Goal: Contribute content

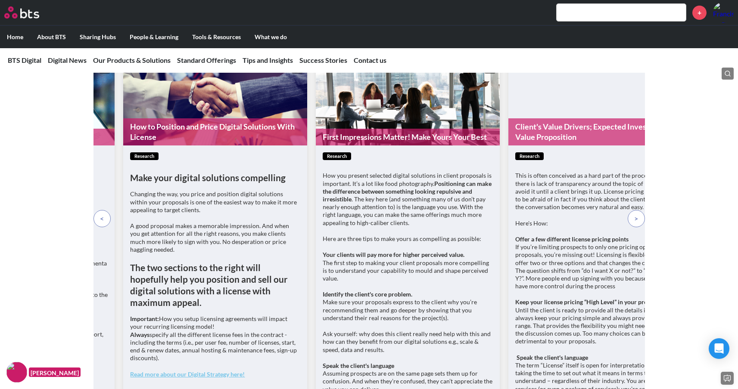
scroll to position [6067, 0]
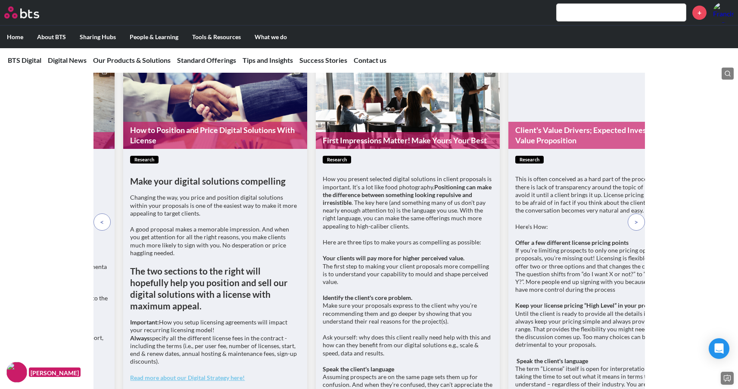
click at [640, 217] on p at bounding box center [635, 222] width 17 height 17
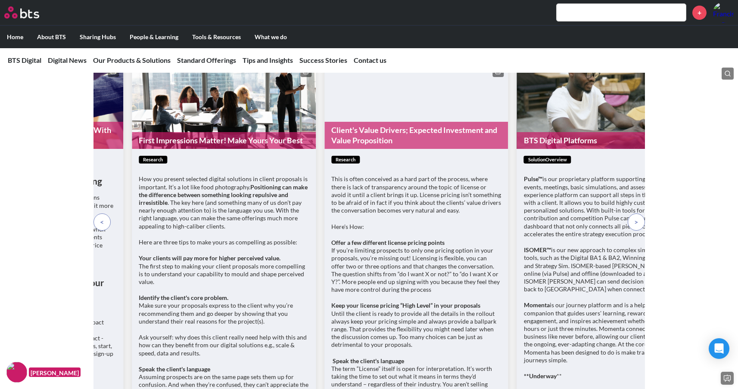
click at [640, 217] on p at bounding box center [635, 222] width 17 height 17
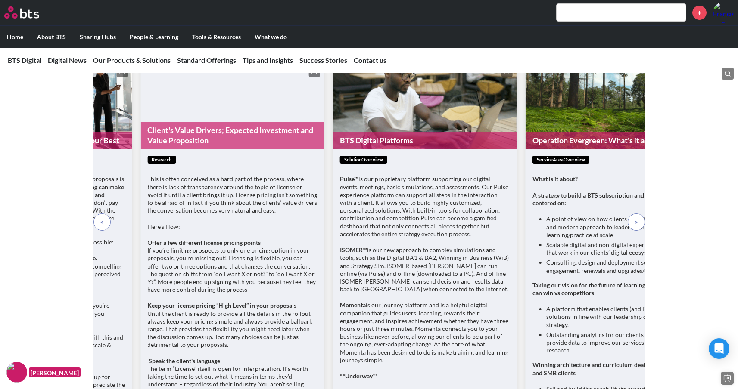
click at [640, 217] on p at bounding box center [635, 222] width 17 height 17
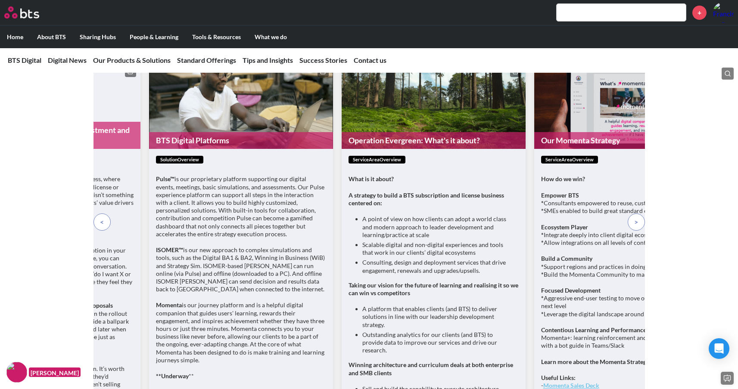
click at [103, 223] on p at bounding box center [101, 222] width 17 height 17
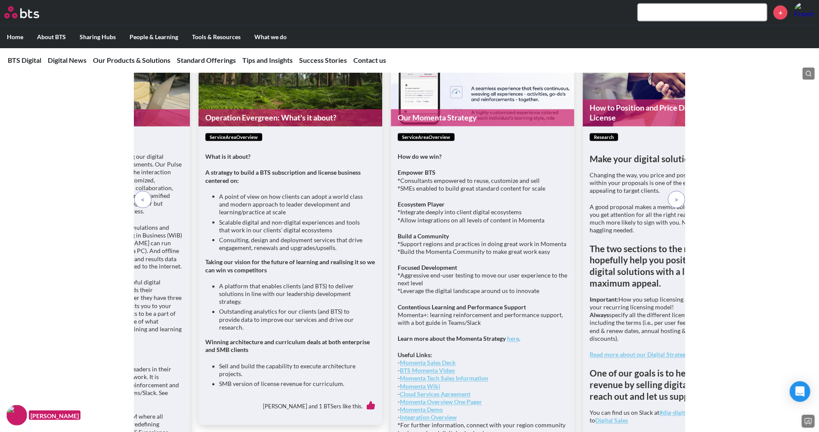
scroll to position [5893, 0]
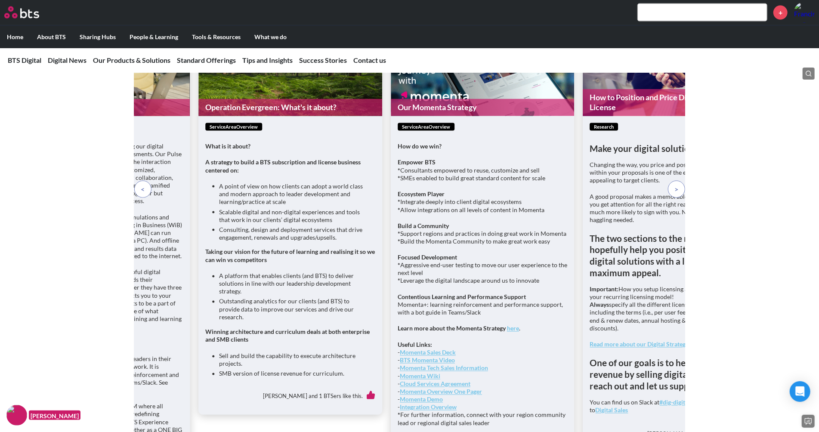
click at [677, 194] on span at bounding box center [677, 189] width 4 height 9
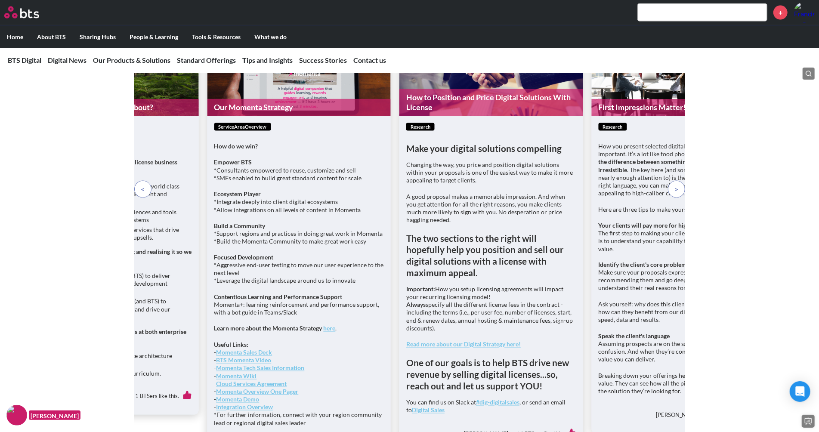
click at [677, 194] on span at bounding box center [677, 189] width 4 height 9
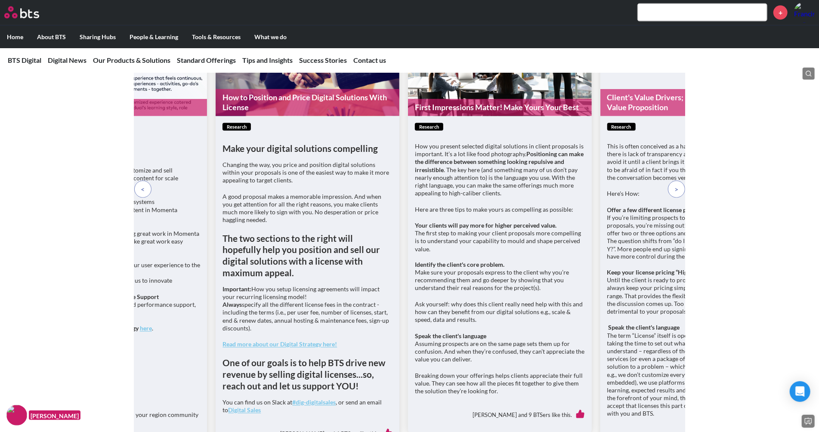
click at [677, 194] on span at bounding box center [677, 189] width 4 height 9
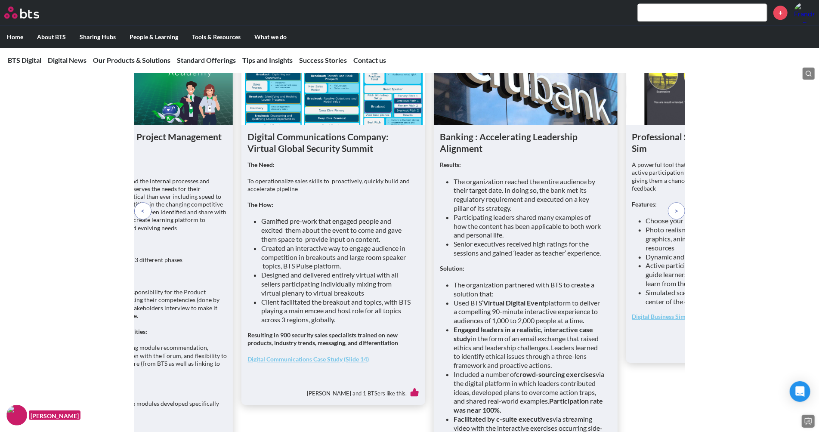
scroll to position [6579, 0]
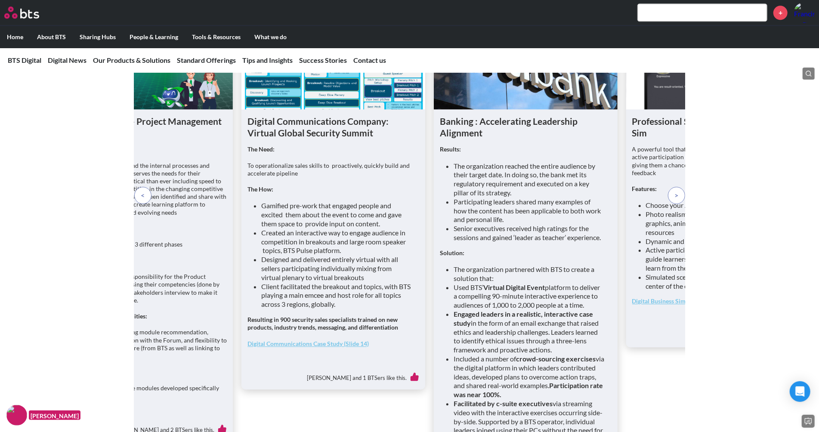
click at [673, 204] on p at bounding box center [676, 195] width 17 height 17
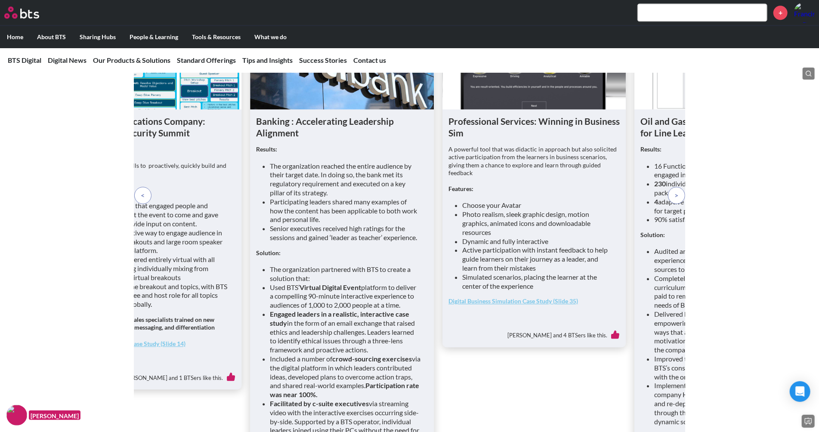
click at [673, 204] on p at bounding box center [676, 195] width 17 height 17
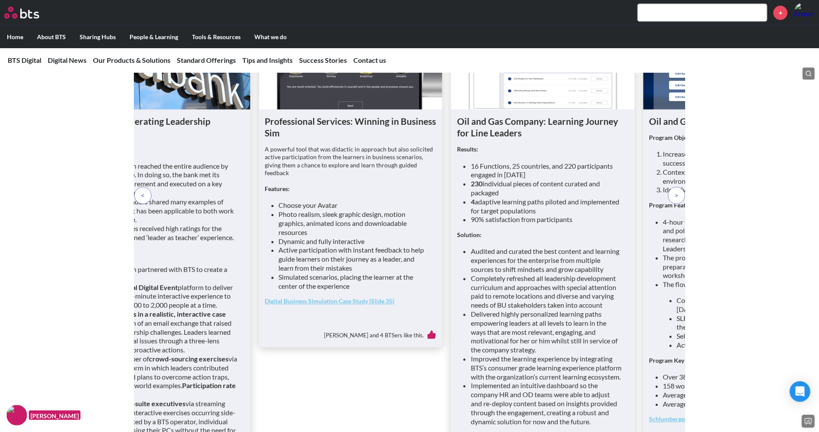
click at [673, 204] on p at bounding box center [676, 195] width 17 height 17
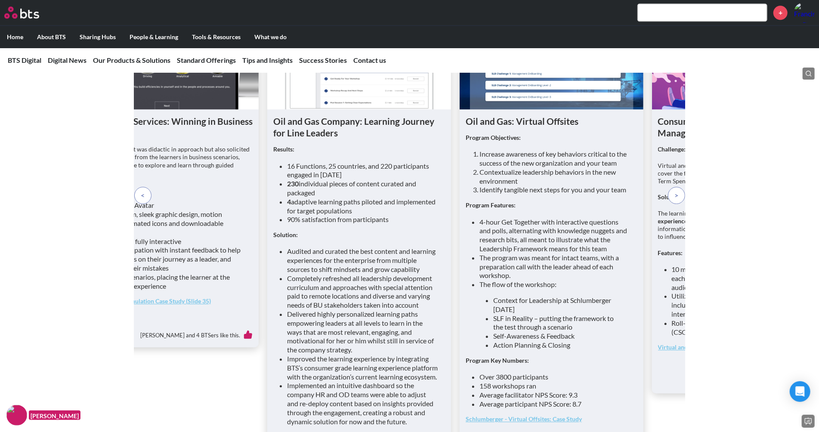
click at [673, 204] on p at bounding box center [676, 195] width 17 height 17
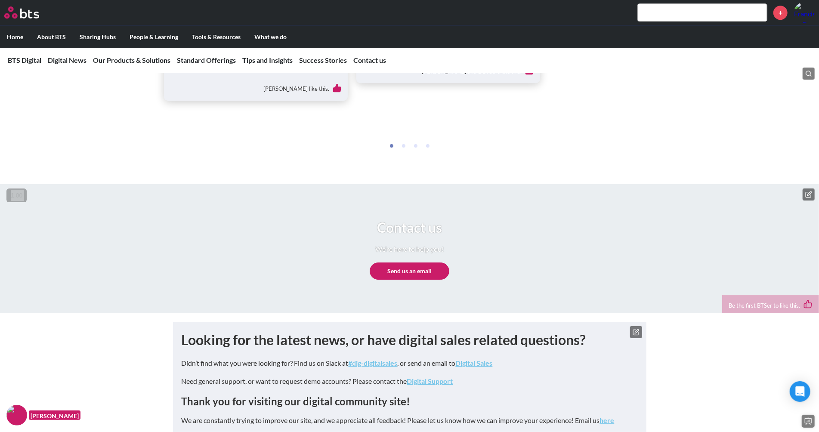
scroll to position [7038, 0]
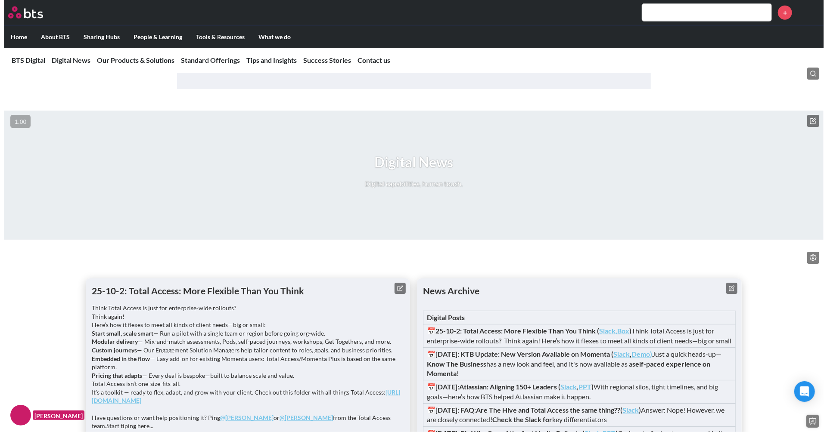
scroll to position [509, 0]
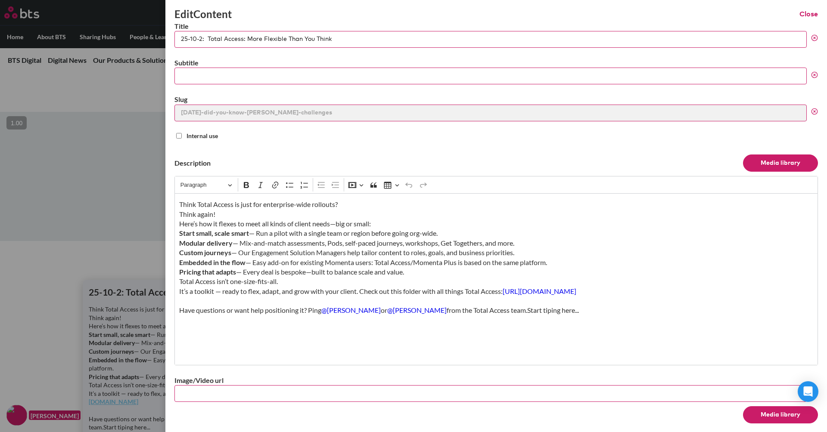
drag, startPoint x: 341, startPoint y: 39, endPoint x: 130, endPoint y: 39, distance: 211.0
click at [130, 249] on div "Edit Content Close Title 25-10-2: Total Access: More Flexible Than You Think Su…" at bounding box center [413, 249] width 827 height 0
click at [310, 300] on p "Think Total Access is just for enterprise-wide rollouts? Think again! Here’s ho…" at bounding box center [496, 258] width 634 height 116
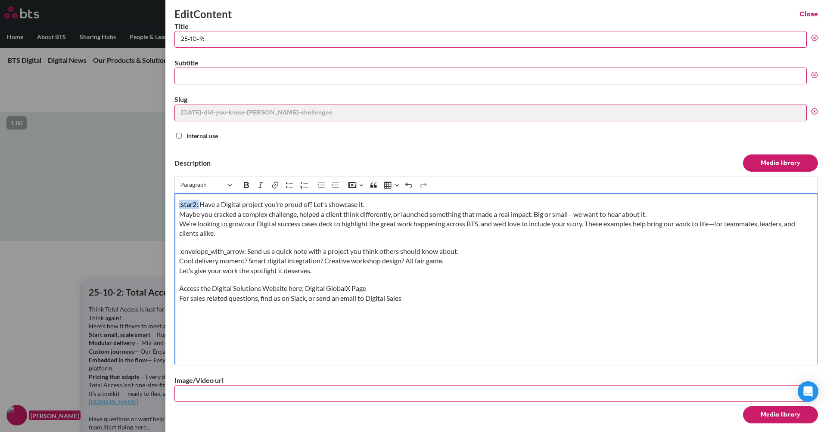
drag, startPoint x: 199, startPoint y: 202, endPoint x: 118, endPoint y: 202, distance: 81.8
click at [118, 249] on div "Edit Content Close Title 25-10-9: Subtitle Slug 23-05-18-did-you-know-ilead-cha…" at bounding box center [413, 249] width 827 height 0
drag, startPoint x: 350, startPoint y: 201, endPoint x: 136, endPoint y: 186, distance: 214.1
click at [136, 249] on div "Edit Content Close Title 25-10-9: Subtitle Slug 23-05-18-did-you-know-ilead-cha…" at bounding box center [413, 249] width 827 height 0
click at [224, 36] on input "25-10-9:" at bounding box center [490, 39] width 632 height 17
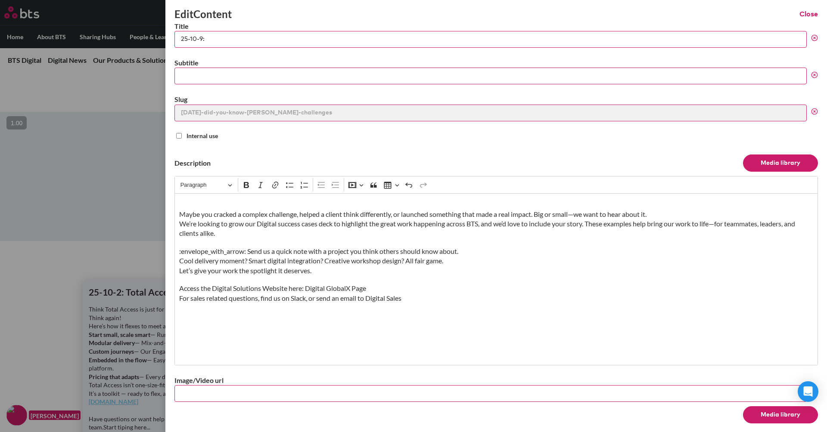
paste input "Have a Digital project you’re proud of? Let’s showcase it."
type input "25-10-9: Have a Digital project you’re proud of? Let’s showcase it."
click at [178, 213] on div "⁠⁠⁠⁠⁠⁠⁠ Maybe you cracked a complex challenge, helped a client think differentl…" at bounding box center [495, 279] width 643 height 172
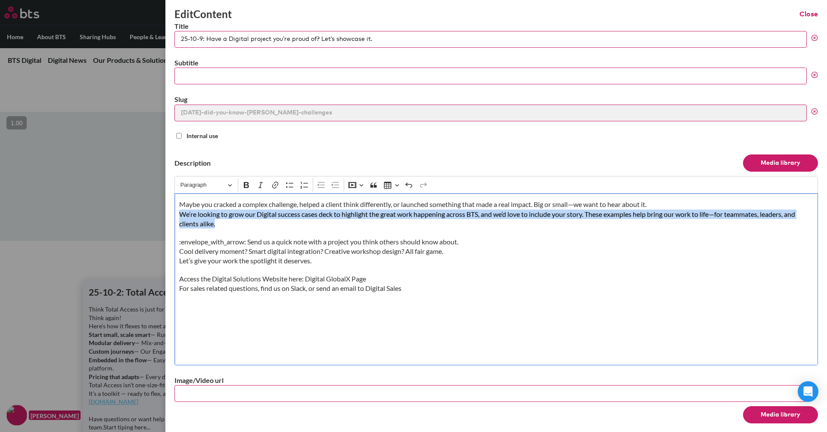
drag, startPoint x: 220, startPoint y: 220, endPoint x: 170, endPoint y: 215, distance: 50.3
click at [170, 215] on div "Edit Content Close Title 25-10-9: Have a Digital project you’re proud of? Let’s…" at bounding box center [495, 216] width 661 height 432
click at [235, 41] on input "25-10-9: Have a Digital project you’re proud of? Let’s showcase it." at bounding box center [490, 39] width 632 height 17
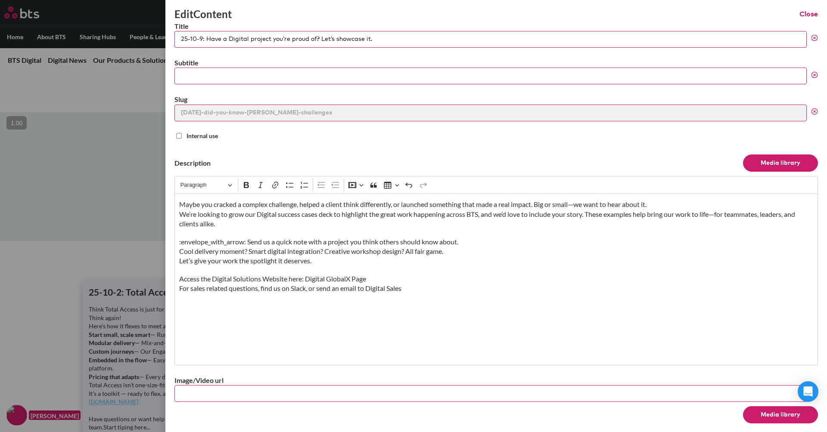
drag, startPoint x: 378, startPoint y: 39, endPoint x: 174, endPoint y: 40, distance: 204.1
click at [174, 40] on div "25-10-9: Have a Digital project you’re proud of? Let’s showcase it." at bounding box center [495, 39] width 643 height 17
click at [177, 216] on div "Maybe you cracked a complex challenge, helped a client think differently, or la…" at bounding box center [495, 279] width 643 height 172
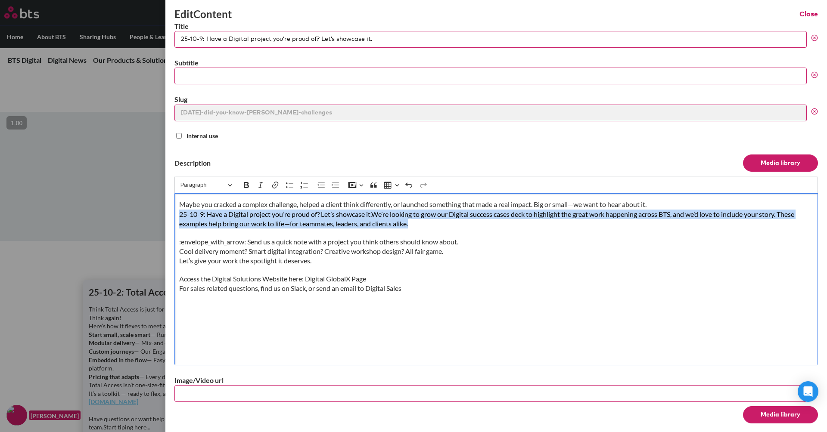
drag, startPoint x: 419, startPoint y: 225, endPoint x: 172, endPoint y: 214, distance: 247.0
click at [172, 214] on div "Edit Content Close Title 25-10-9: Have a Digital project you’re proud of? Let’s…" at bounding box center [495, 216] width 661 height 432
copy p "25-10-9: Have a Digital project you’re proud of? Let’s showcase it.We’re lookin…"
click at [229, 216] on p "Maybe you cracked a complex challenge, helped a client think differently, or la…" at bounding box center [496, 214] width 634 height 29
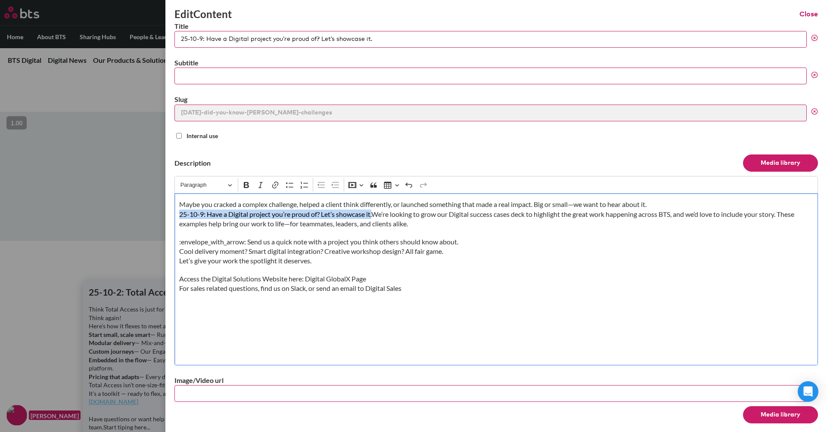
drag, startPoint x: 375, startPoint y: 213, endPoint x: 164, endPoint y: 211, distance: 210.6
click at [164, 249] on div "Edit Content Close Title 25-10-9: Have a Digital project you’re proud of? Let’s…" at bounding box center [413, 249] width 827 height 0
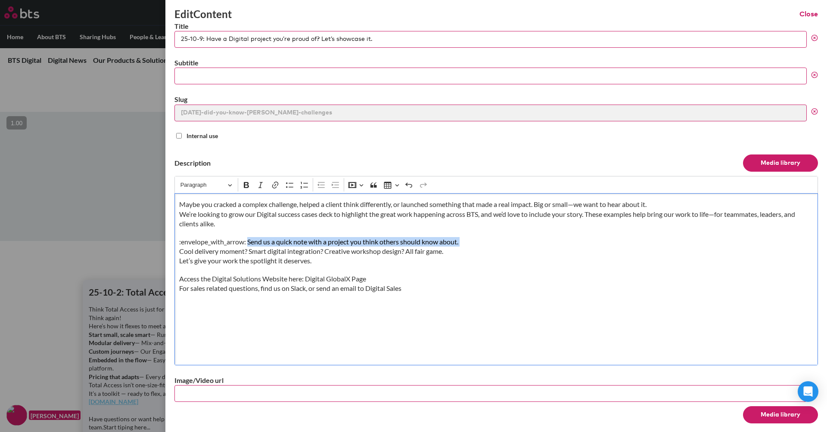
drag, startPoint x: 249, startPoint y: 242, endPoint x: 73, endPoint y: 245, distance: 176.6
click at [73, 249] on div "Edit Content Close Title 25-10-9: Have a Digital project you’re proud of? Let’s…" at bounding box center [413, 249] width 827 height 0
click at [252, 235] on div "Maybe you cracked a complex challenge, helped a client think differently, or la…" at bounding box center [495, 279] width 643 height 172
drag, startPoint x: 248, startPoint y: 241, endPoint x: 177, endPoint y: 241, distance: 71.1
click at [177, 241] on div "Maybe you cracked a complex challenge, helped a client think differently, or la…" at bounding box center [495, 279] width 643 height 172
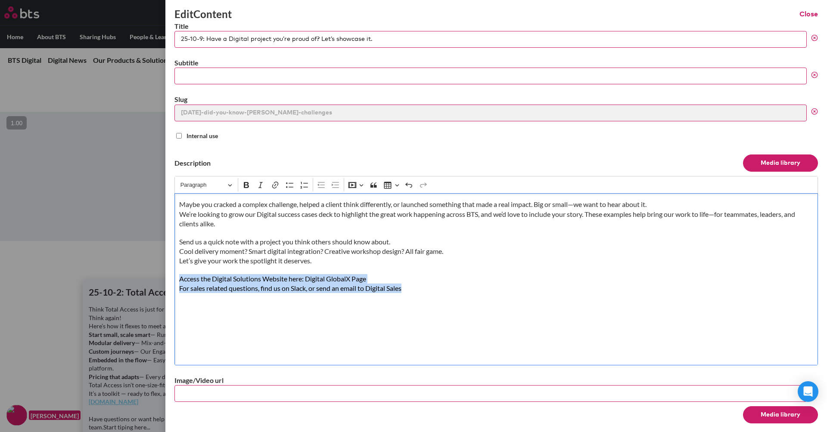
drag, startPoint x: 425, startPoint y: 286, endPoint x: 65, endPoint y: 282, distance: 359.6
click at [65, 249] on div "Edit Content Close Title 25-10-9: Have a Digital project you’re proud of? Let’s…" at bounding box center [413, 249] width 827 height 0
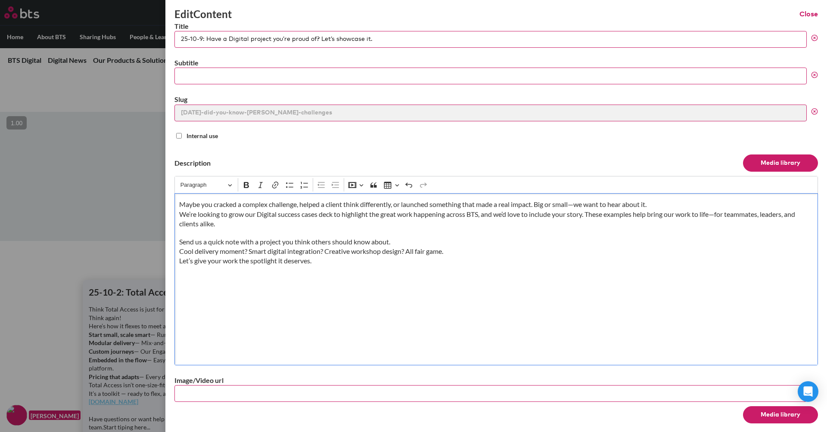
click at [539, 203] on p "Maybe you cracked a complex challenge, helped a client think differently, or la…" at bounding box center [496, 214] width 634 height 29
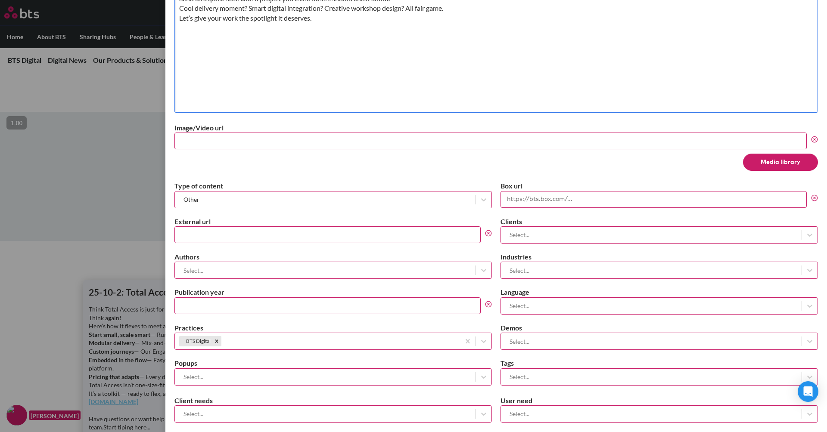
scroll to position [283, 0]
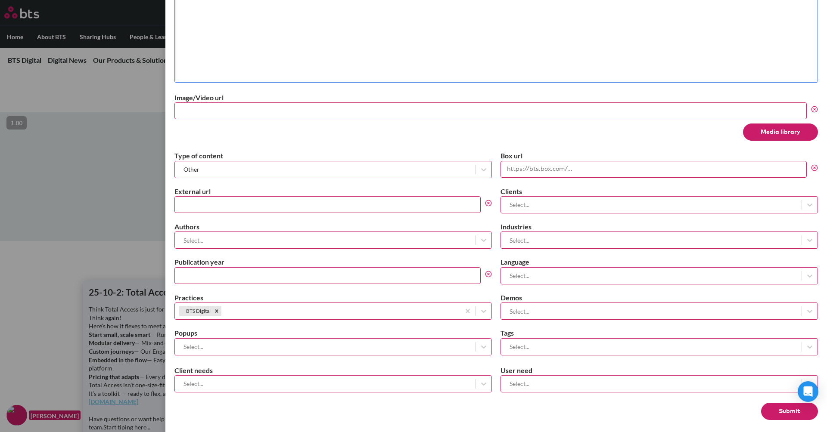
click at [770, 405] on button "Submit" at bounding box center [789, 411] width 57 height 17
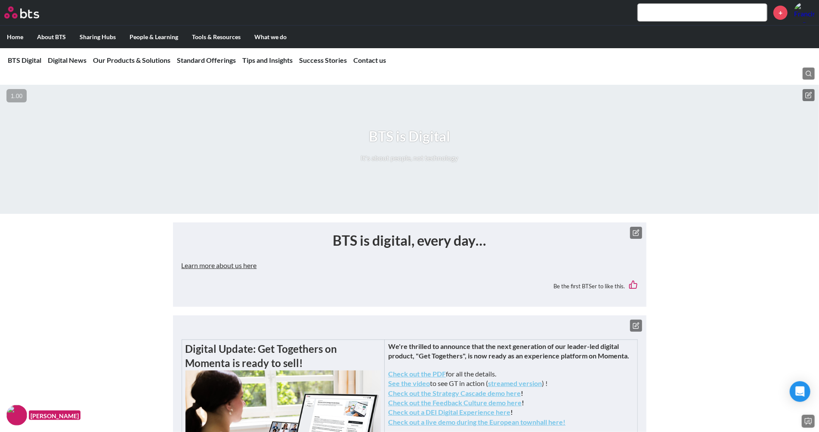
scroll to position [72, 0]
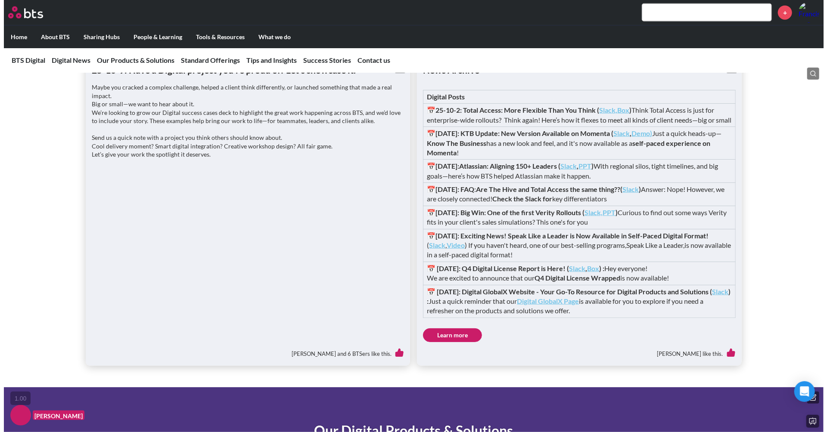
scroll to position [727, 0]
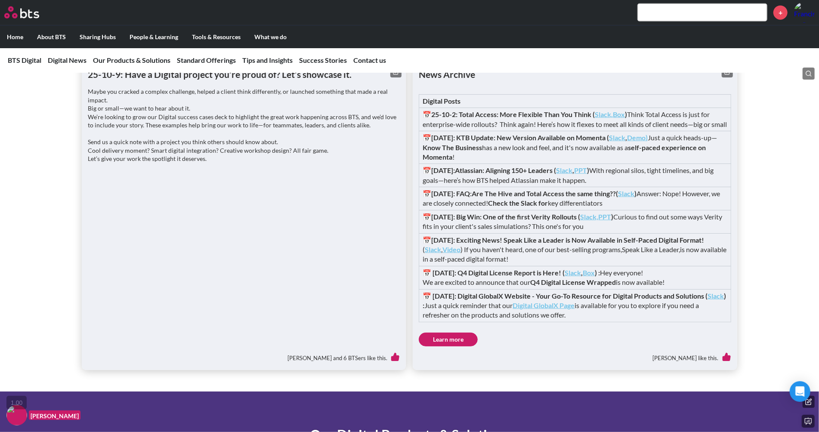
click at [723, 78] on button at bounding box center [727, 71] width 11 height 11
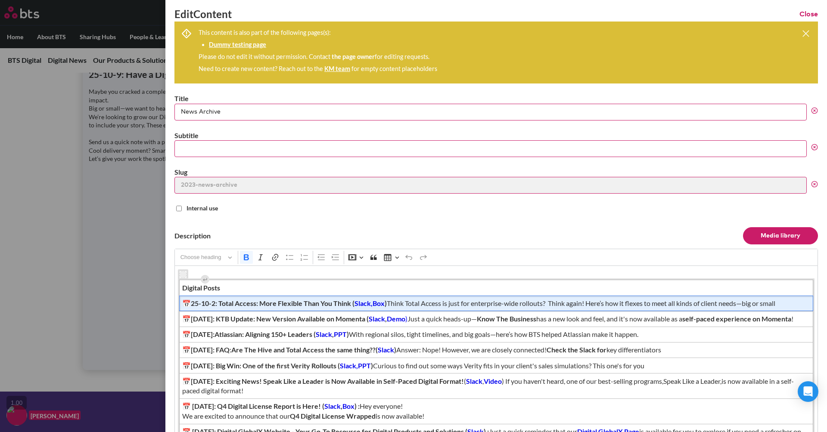
click at [400, 304] on span "📅25-10-2: Total Access: More Flexible Than You Think ( Slack, Box ) Think Total…" at bounding box center [496, 303] width 628 height 9
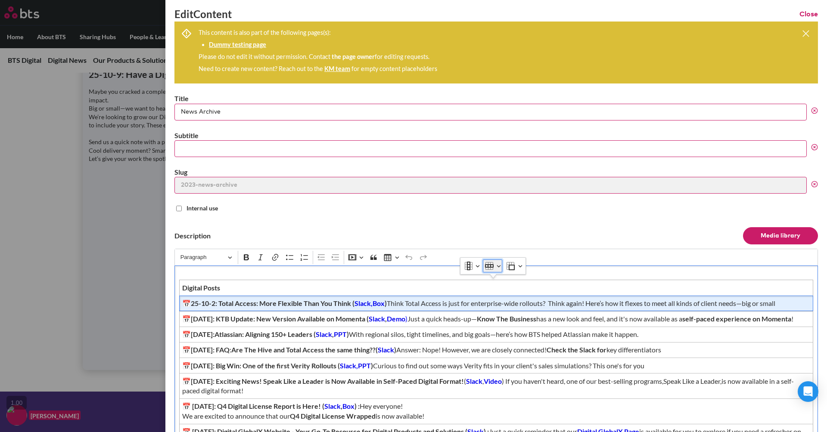
click at [490, 265] on icon "Table toolbar" at bounding box center [489, 266] width 9 height 9
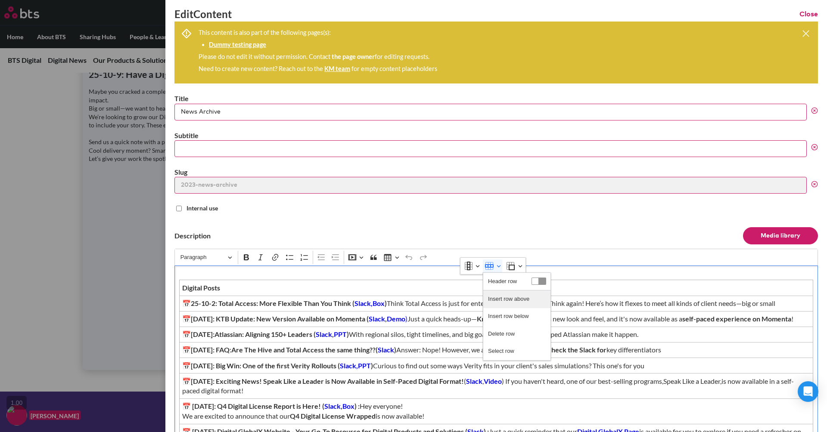
click at [495, 291] on button "Insert row above" at bounding box center [516, 299] width 67 height 17
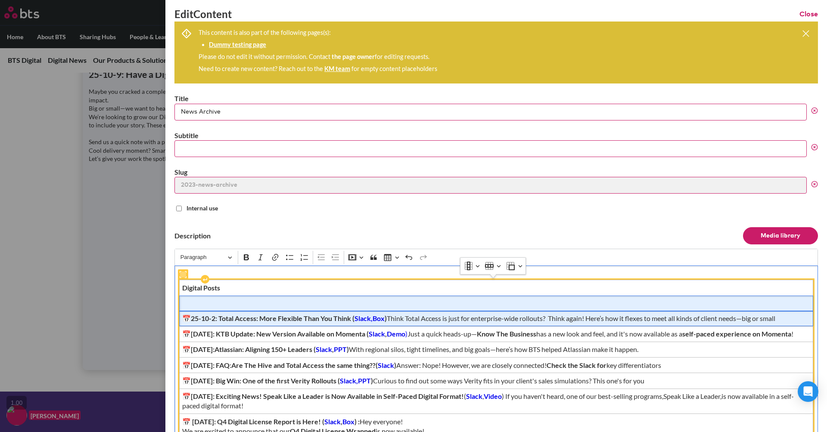
click at [318, 307] on td "Editor editing area: main" at bounding box center [496, 304] width 634 height 16
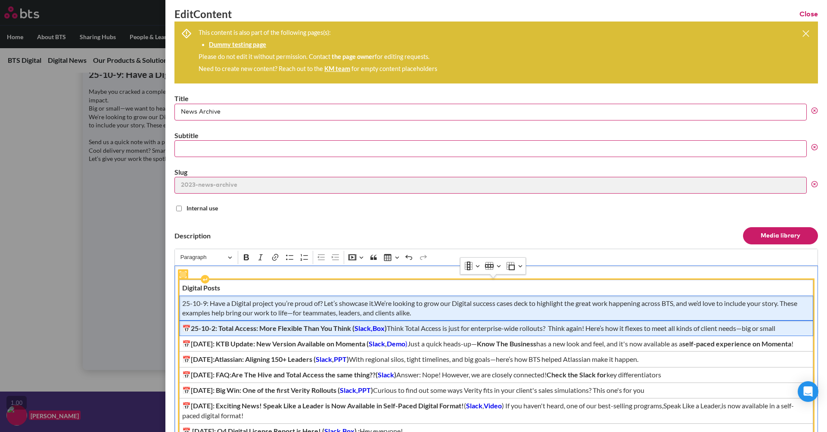
click at [185, 324] on strong "📅25-10-2: Total Access: More Flexible Than You Think (" at bounding box center [268, 328] width 172 height 8
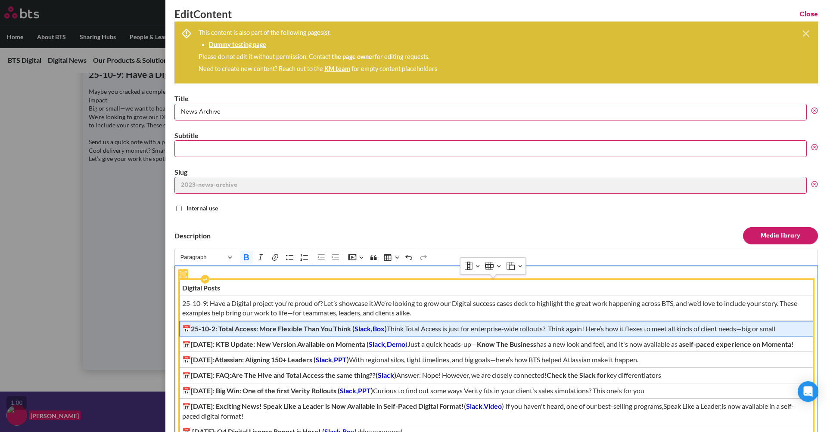
click at [185, 325] on strong "📅25-10-2: Total Access: More Flexible Than You Think (" at bounding box center [268, 329] width 172 height 8
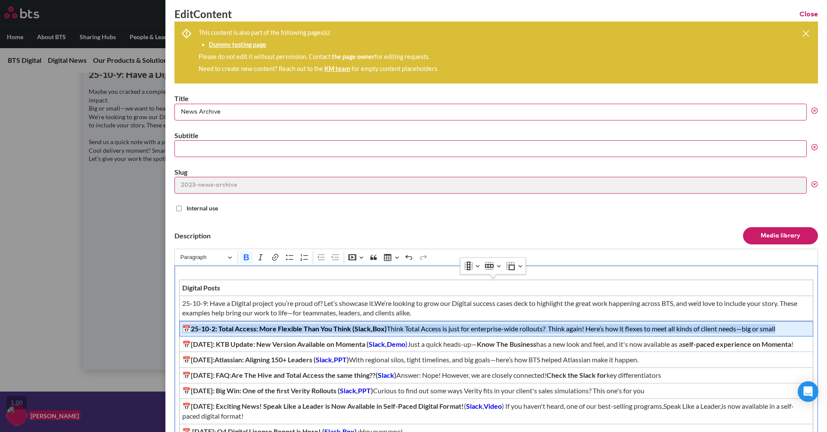
drag, startPoint x: 185, startPoint y: 324, endPoint x: 175, endPoint y: 325, distance: 10.3
click at [175, 325] on div "Digital Posts 25-10-9: Have a Digital project you’re proud of? Let’s showcase i…" at bounding box center [495, 374] width 643 height 216
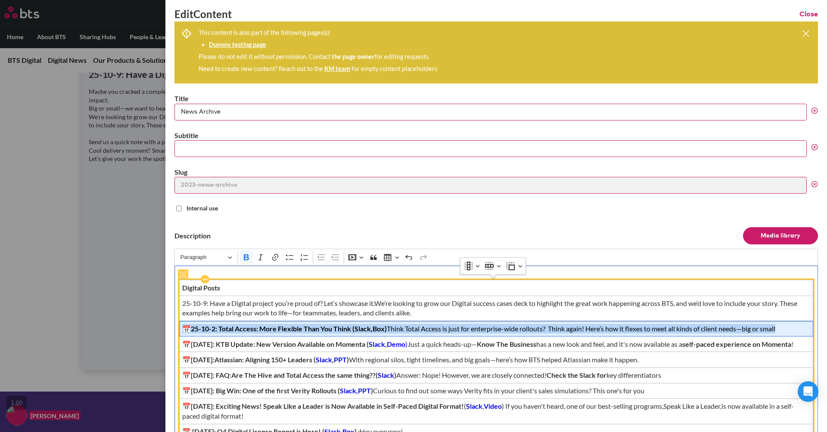
click at [189, 328] on strong "📅25-10-2: Total Access: More Flexible Than You Think (" at bounding box center [268, 329] width 172 height 8
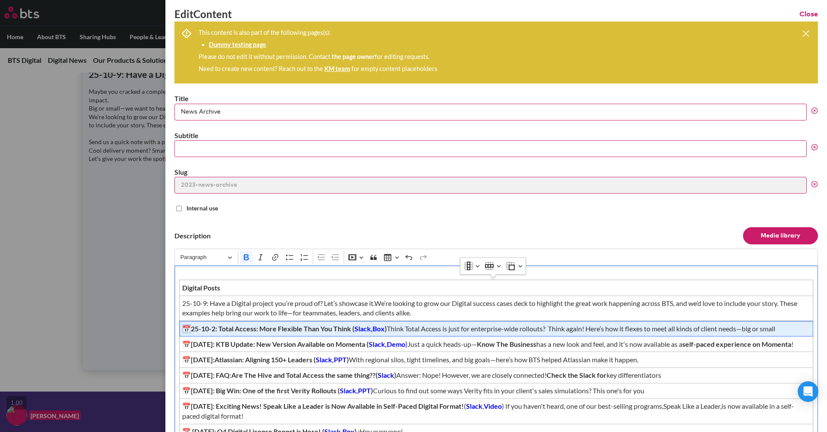
drag, startPoint x: 189, startPoint y: 327, endPoint x: 175, endPoint y: 326, distance: 14.6
click at [175, 326] on div "Digital Posts 25-10-9: Have a Digital project you’re proud of? Let’s showcase i…" at bounding box center [495, 374] width 643 height 216
copy strong "📅2"
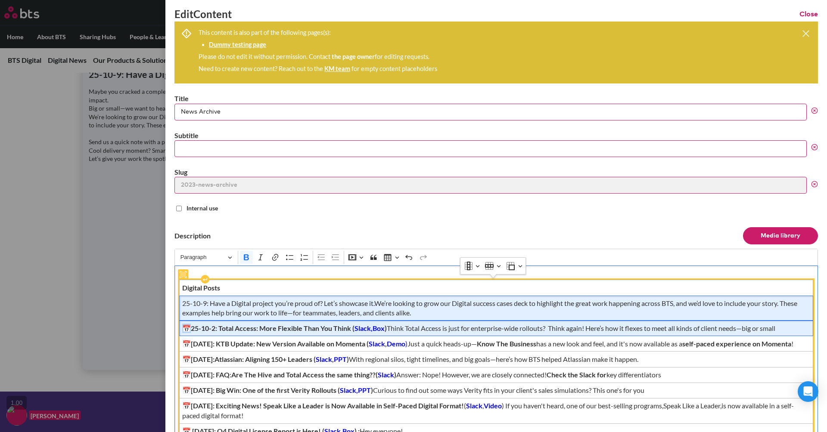
click at [182, 304] on span "25-10-9: Have a Digital project you’re proud of? Let’s showcase it.We’re lookin…" at bounding box center [496, 308] width 628 height 19
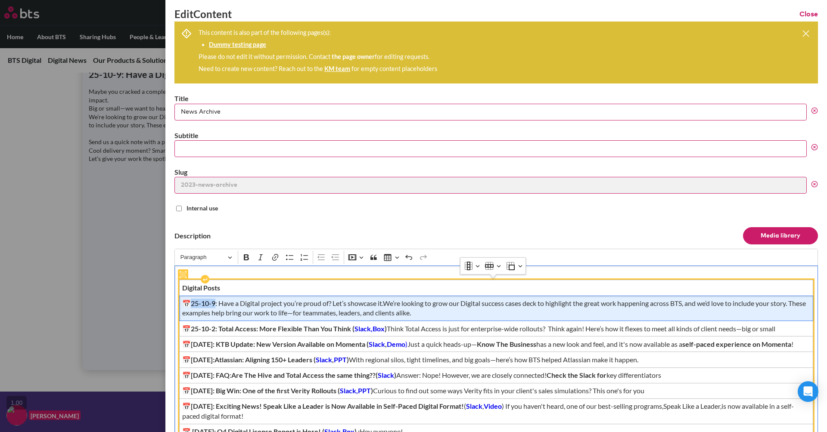
drag, startPoint x: 190, startPoint y: 302, endPoint x: 214, endPoint y: 301, distance: 23.3
click at [214, 301] on span "📅 25-10-9: Have a Digital project you’re proud of? Let’s showcase it.We’re look…" at bounding box center [496, 308] width 628 height 19
click at [386, 301] on span "📅25-10-9 : Have a Digital project you’re proud of? Let’s showcase it.We’re look…" at bounding box center [496, 308] width 628 height 19
drag, startPoint x: 385, startPoint y: 302, endPoint x: 213, endPoint y: 302, distance: 171.8
click at [213, 302] on span "📅25-10-9 : Have a Digital project you’re proud of? Let’s showcase it. We’re loo…" at bounding box center [496, 308] width 628 height 19
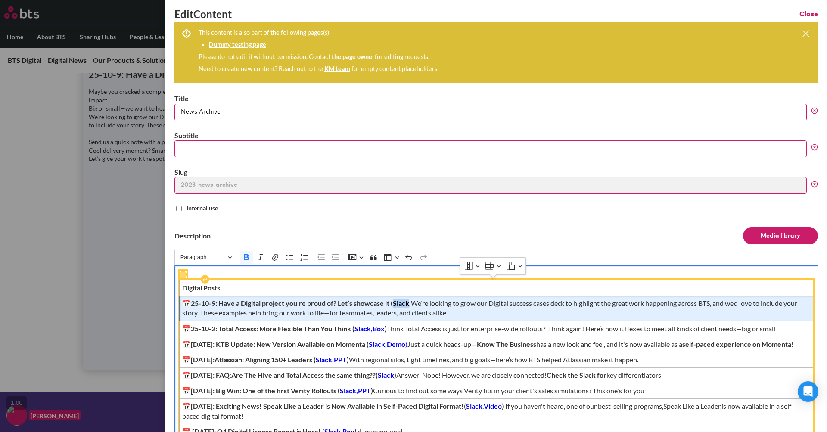
drag, startPoint x: 391, startPoint y: 303, endPoint x: 407, endPoint y: 303, distance: 16.4
click at [407, 303] on strong "📅25-10-9: Have a Digital project you’re proud of? Let’s showcase it (Slack," at bounding box center [296, 303] width 229 height 8
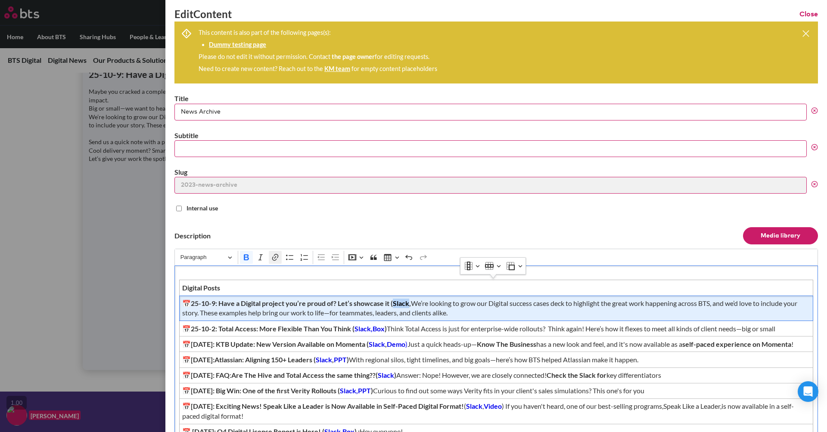
click at [273, 257] on icon "Editor toolbar" at bounding box center [275, 257] width 9 height 9
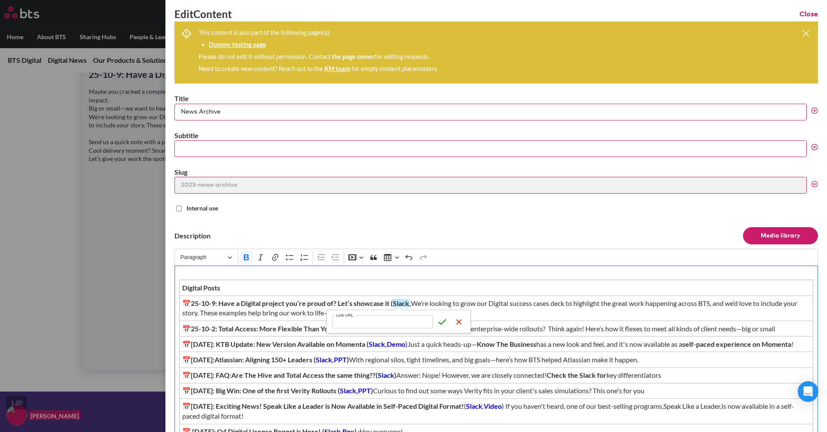
type input "https://btsgroup.slack.com/archives/CLGQZHN14/p1760040450015379"
click at [440, 321] on icon "submit" at bounding box center [442, 322] width 9 height 9
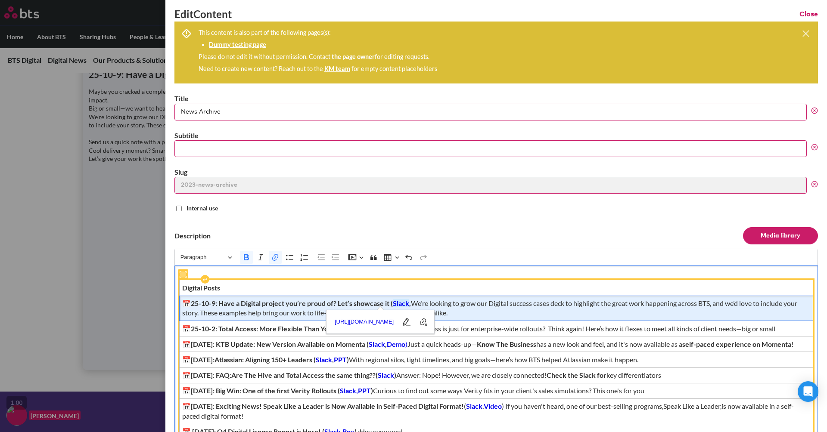
click at [409, 299] on strong "," at bounding box center [410, 303] width 2 height 8
drag, startPoint x: 410, startPoint y: 303, endPoint x: 421, endPoint y: 304, distance: 11.7
click at [421, 304] on strong ", PPT" at bounding box center [417, 303] width 16 height 8
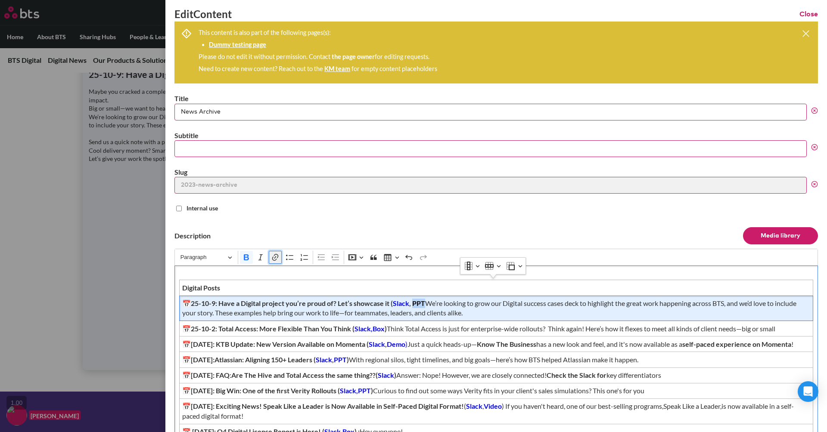
click at [273, 255] on icon "Editor toolbar" at bounding box center [275, 257] width 6 height 7
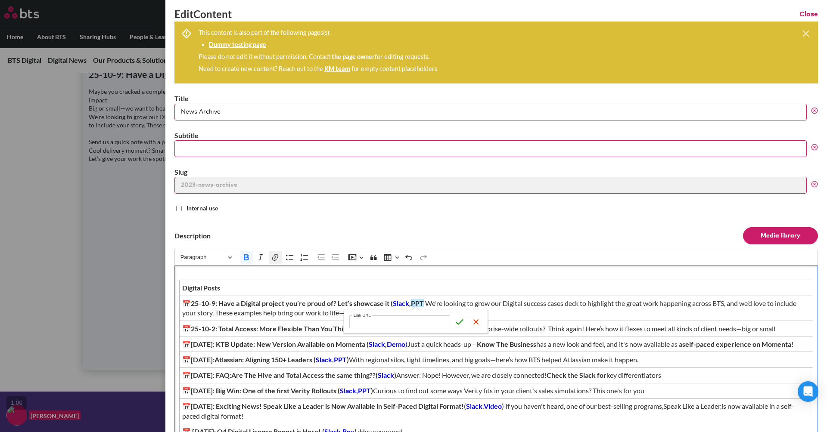
type input "https://bts.box.com/s/s3ah1sfdig6ufzjgc09m1stvtkdtoxnl"
click at [461, 327] on button "Save" at bounding box center [459, 322] width 13 height 13
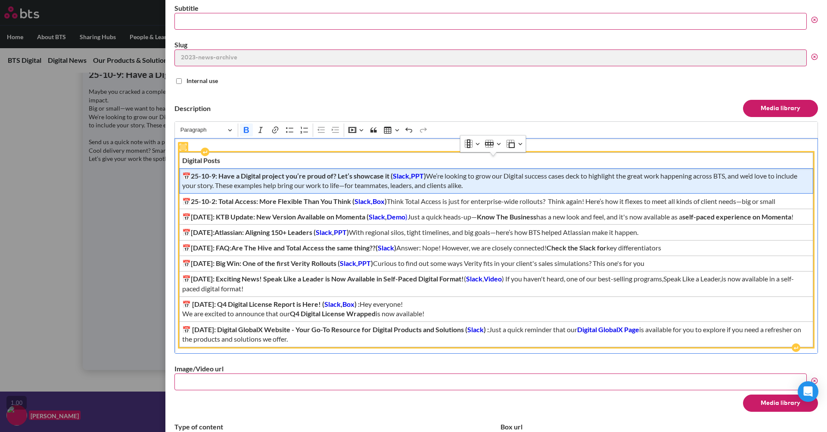
scroll to position [131, 0]
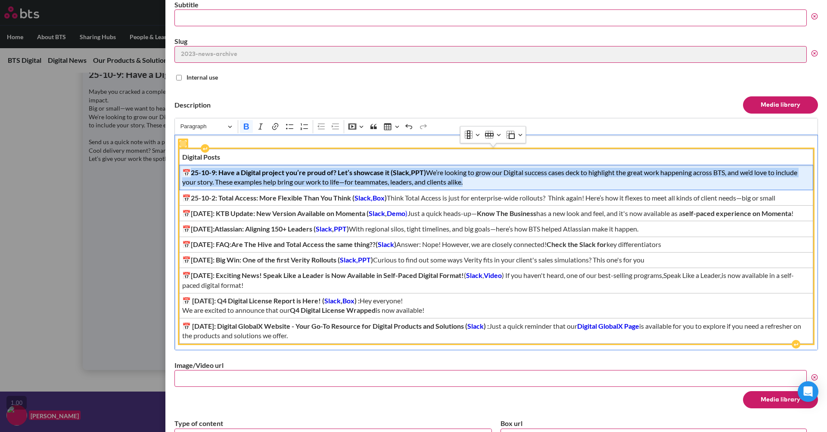
drag, startPoint x: 491, startPoint y: 181, endPoint x: 189, endPoint y: 171, distance: 302.0
click at [189, 171] on span "📅25-10-9: Have a Digital project you’re proud of? Let’s showcase it ( Slack , P…" at bounding box center [496, 177] width 628 height 19
copy span "5-10-9: Have a Digital project you’re proud of? Let’s showcase it ( Slack , PPT…"
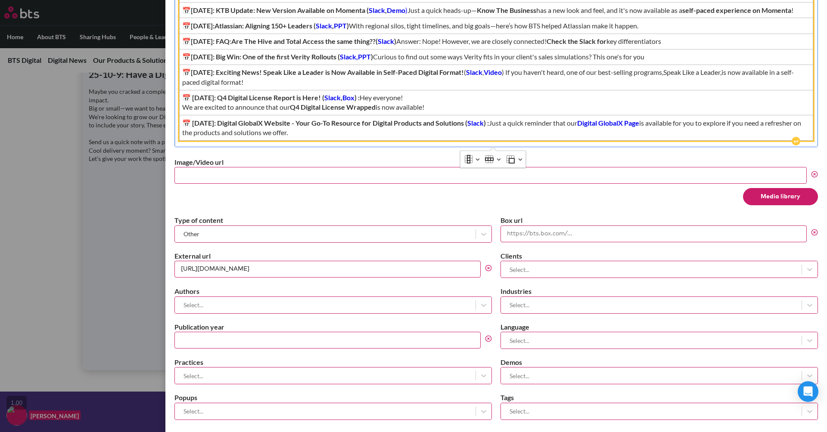
scroll to position [406, 0]
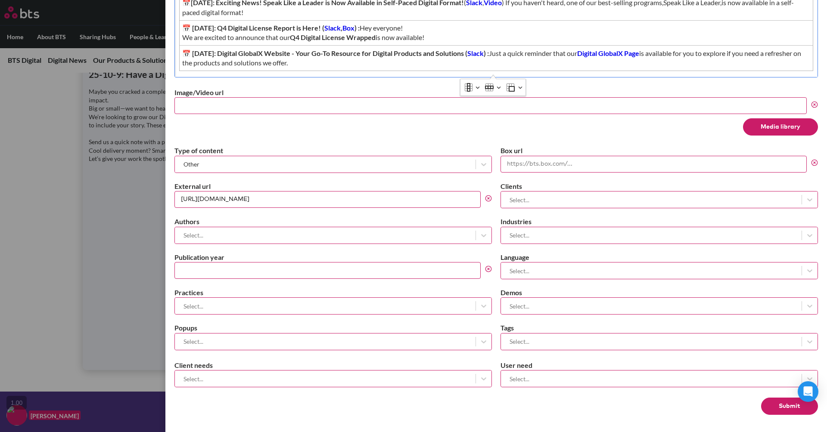
click at [773, 410] on button "Submit" at bounding box center [789, 406] width 57 height 17
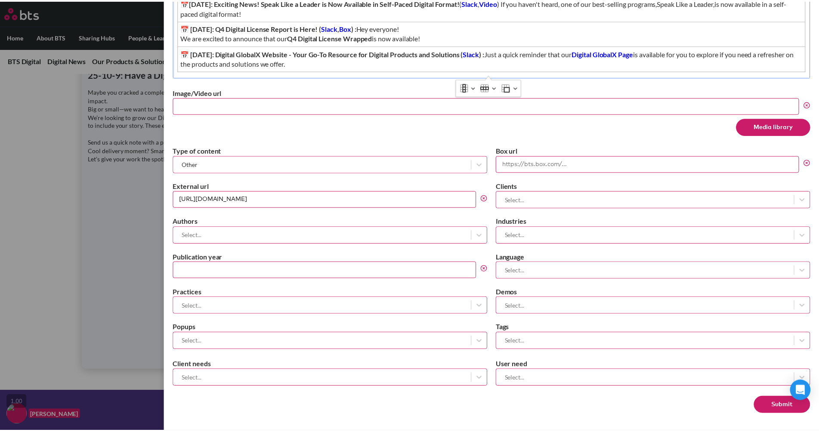
scroll to position [0, 0]
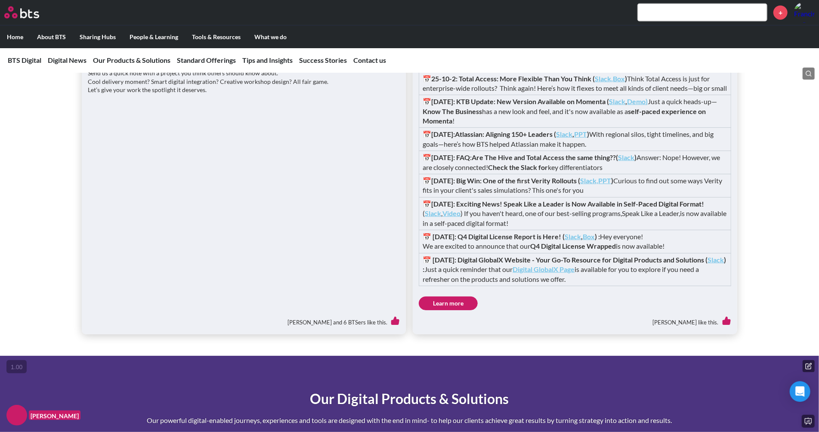
scroll to position [795, 0]
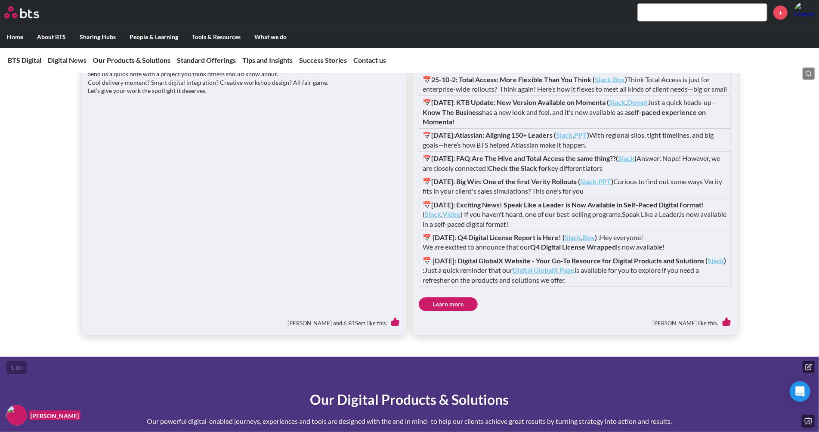
click at [459, 311] on link "Learn more" at bounding box center [448, 305] width 59 height 14
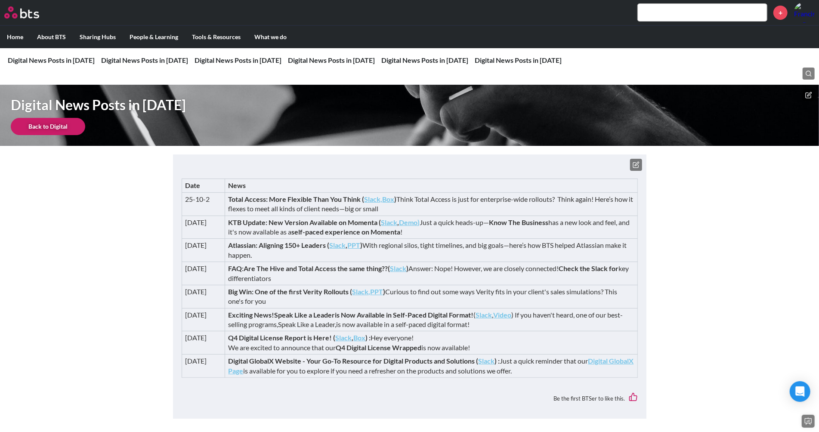
click at [634, 159] on button at bounding box center [636, 165] width 12 height 12
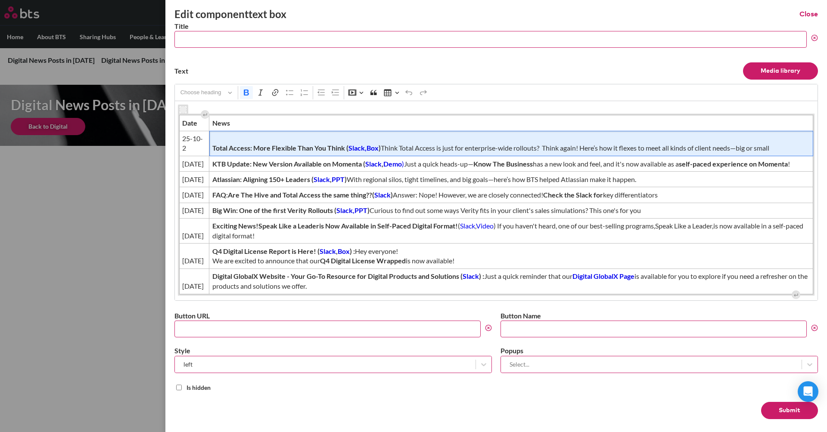
click at [417, 142] on td "Total Access: More Flexible Than You Think ( Slack, Box ) Think Total Access is…" at bounding box center [511, 143] width 604 height 25
click at [493, 106] on button "Row" at bounding box center [492, 101] width 19 height 13
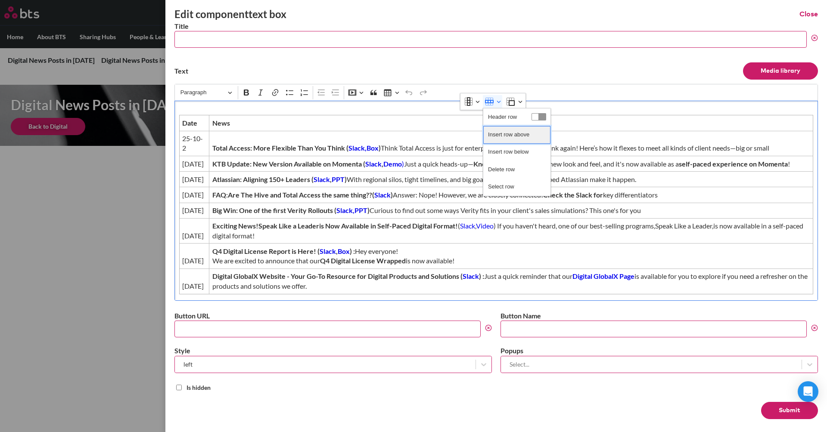
click at [494, 130] on span "Insert row above" at bounding box center [508, 135] width 41 height 12
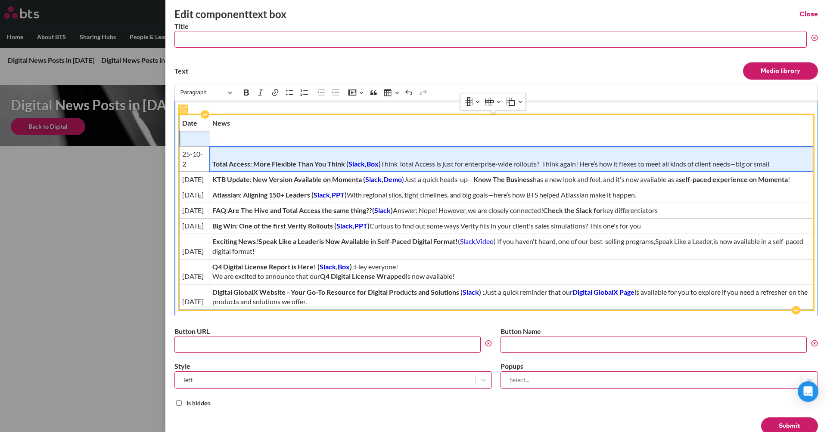
click at [190, 140] on span "Editor editing area: main" at bounding box center [194, 138] width 24 height 9
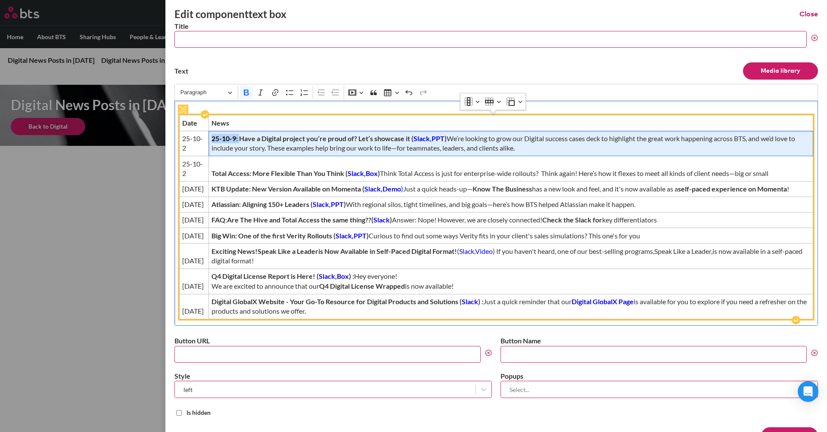
drag, startPoint x: 240, startPoint y: 139, endPoint x: 211, endPoint y: 139, distance: 29.3
click at [211, 139] on td "25-10-9: Have a Digital project you’re proud of? Let’s showcase it ( Slack , PP…" at bounding box center [510, 143] width 604 height 25
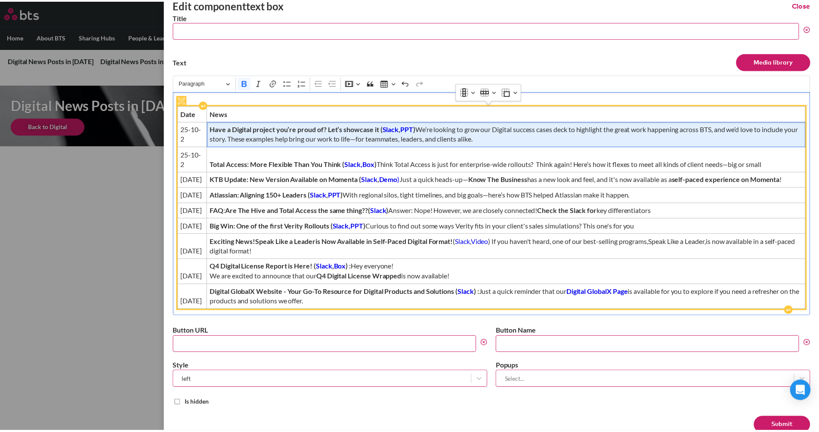
scroll to position [64, 0]
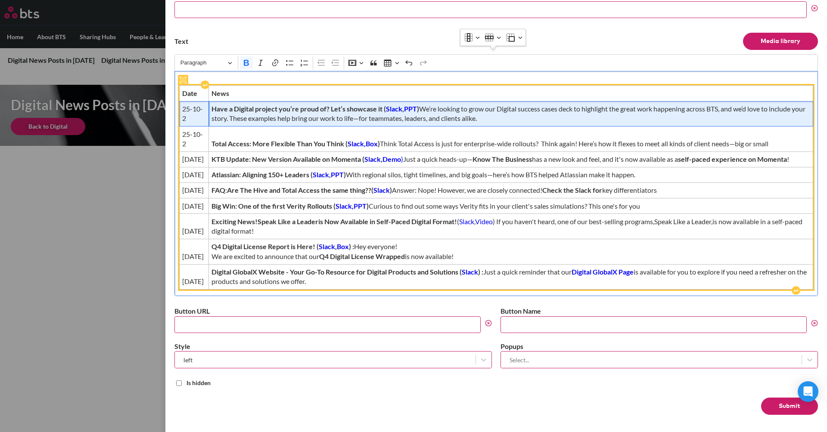
click at [187, 104] on span "25-10-2" at bounding box center [194, 113] width 24 height 19
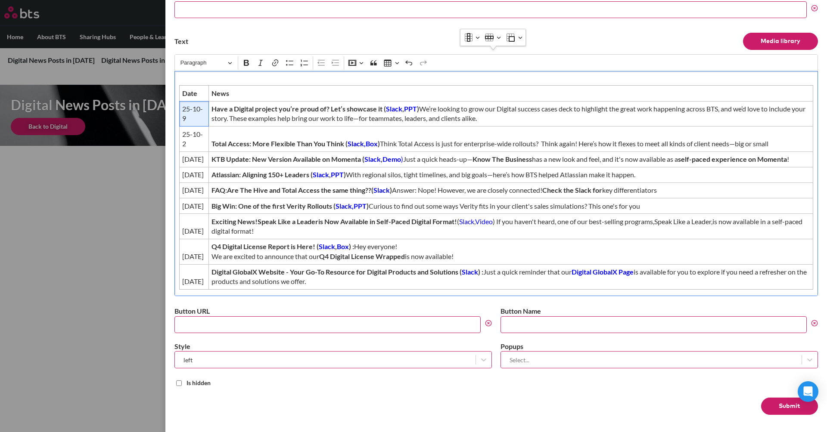
click at [775, 397] on form "Title Text Media library Rich Text Editor Paragraph Bold Italic Link Bulleted L…" at bounding box center [495, 203] width 643 height 423
click at [775, 400] on button "Submit" at bounding box center [789, 406] width 57 height 17
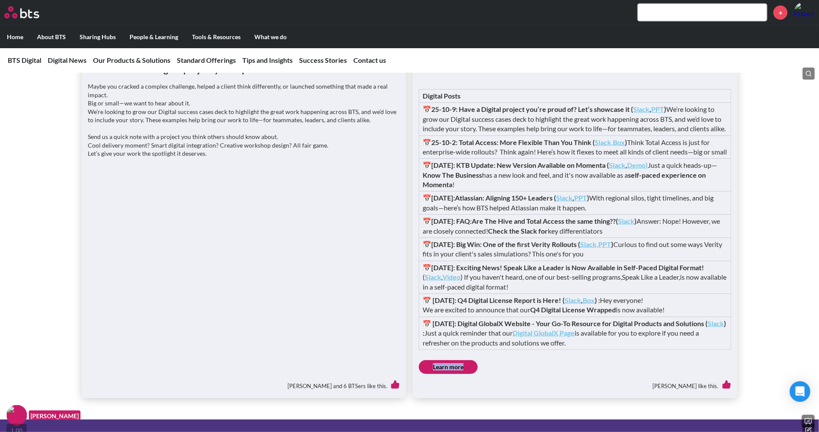
scroll to position [734, 0]
